Goal: Information Seeking & Learning: Learn about a topic

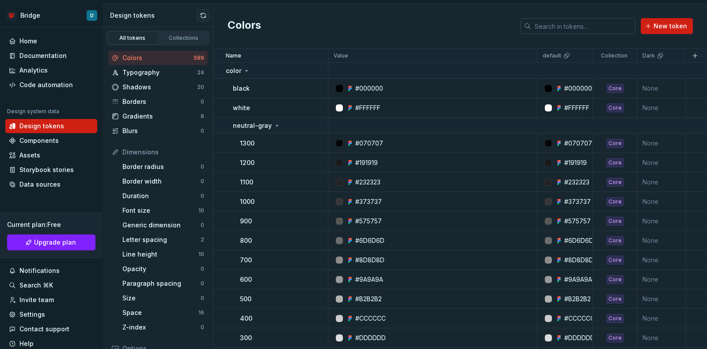
click at [573, 25] on input "text" at bounding box center [583, 26] width 104 height 16
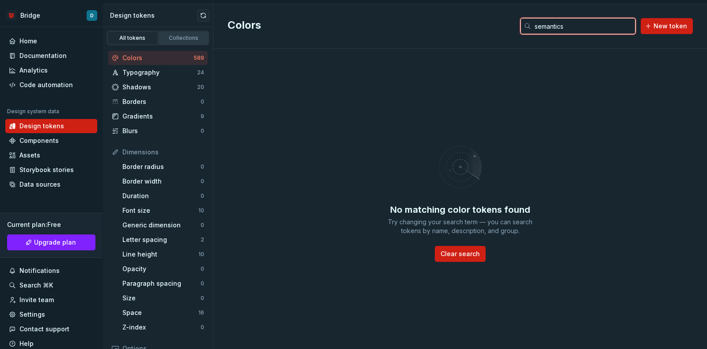
type input "semantics"
click at [166, 38] on div "Collections" at bounding box center [184, 37] width 44 height 7
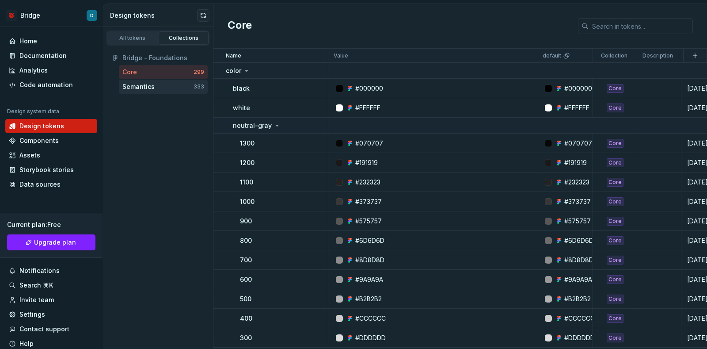
drag, startPoint x: 144, startPoint y: 84, endPoint x: 134, endPoint y: 86, distance: 9.9
click at [134, 86] on div "Semantics" at bounding box center [138, 86] width 32 height 9
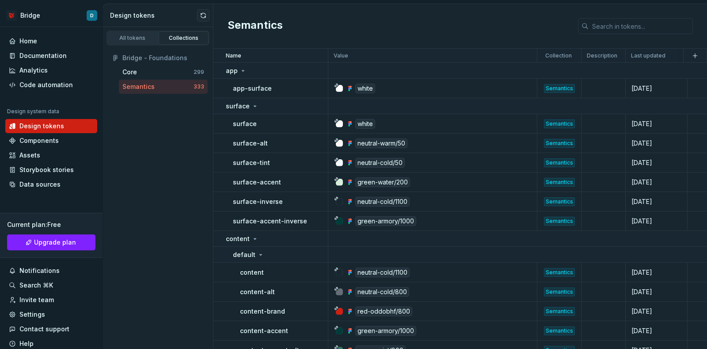
click at [199, 85] on div "333" at bounding box center [199, 86] width 11 height 7
drag, startPoint x: 175, startPoint y: 87, endPoint x: 153, endPoint y: 86, distance: 22.6
click at [153, 86] on div "Semantics" at bounding box center [138, 86] width 32 height 9
click at [313, 68] on div "app" at bounding box center [277, 70] width 102 height 9
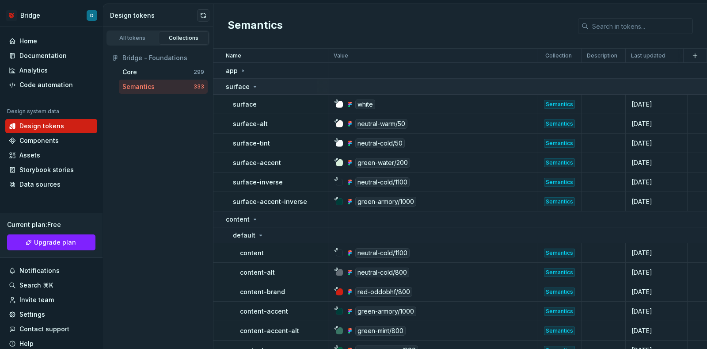
click at [276, 86] on div "surface" at bounding box center [277, 86] width 102 height 9
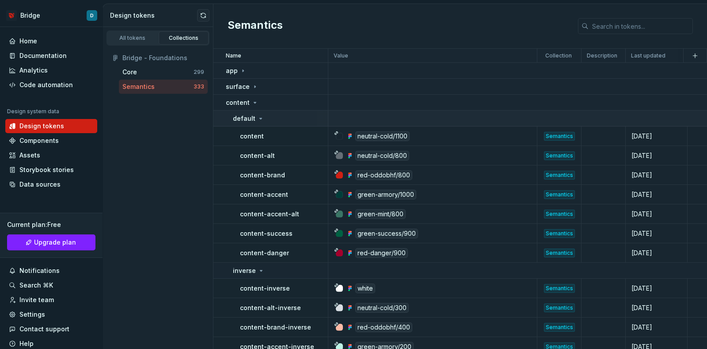
click at [275, 120] on div "default" at bounding box center [280, 118] width 95 height 9
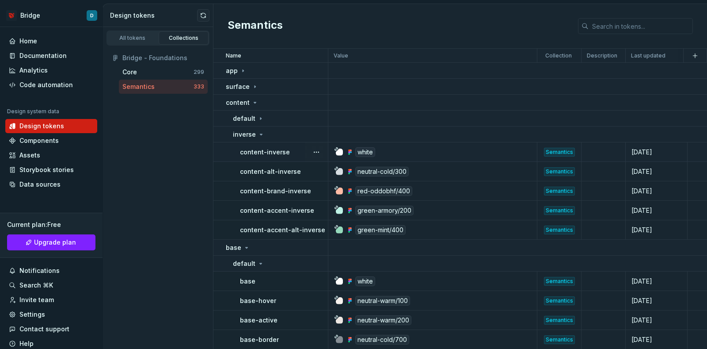
click at [291, 152] on div "content-inverse" at bounding box center [284, 152] width 88 height 9
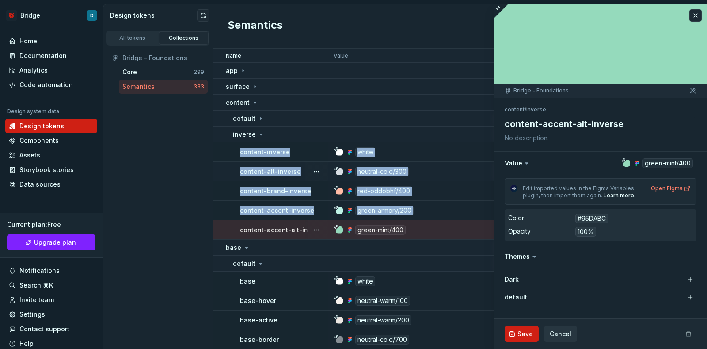
click at [228, 166] on td "content-alt-inverse" at bounding box center [271, 171] width 115 height 19
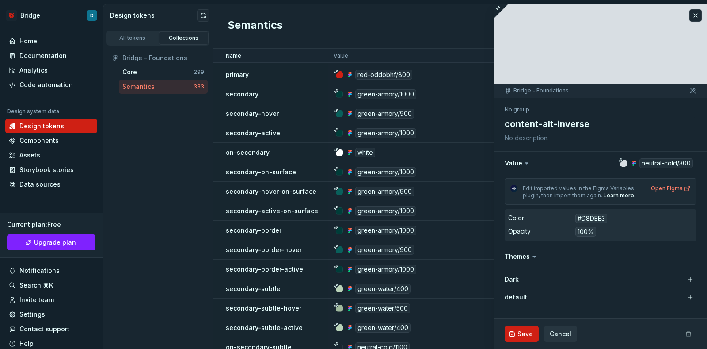
scroll to position [718, 0]
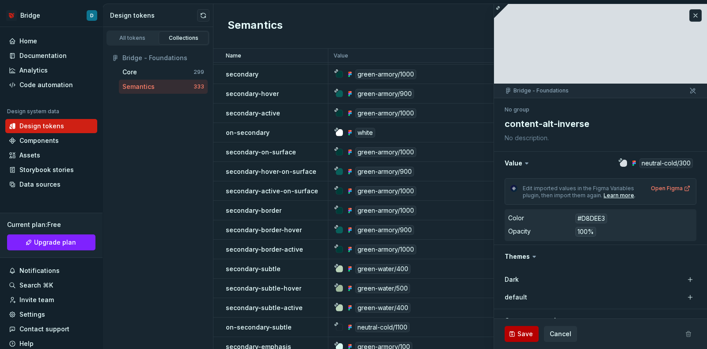
type textarea "*"
